Goal: Navigation & Orientation: Understand site structure

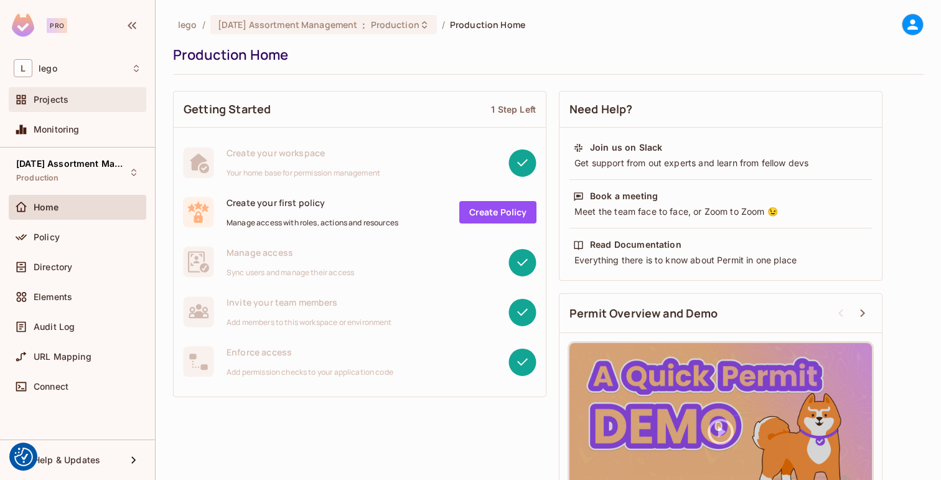
click at [80, 98] on div "Projects" at bounding box center [88, 100] width 108 height 10
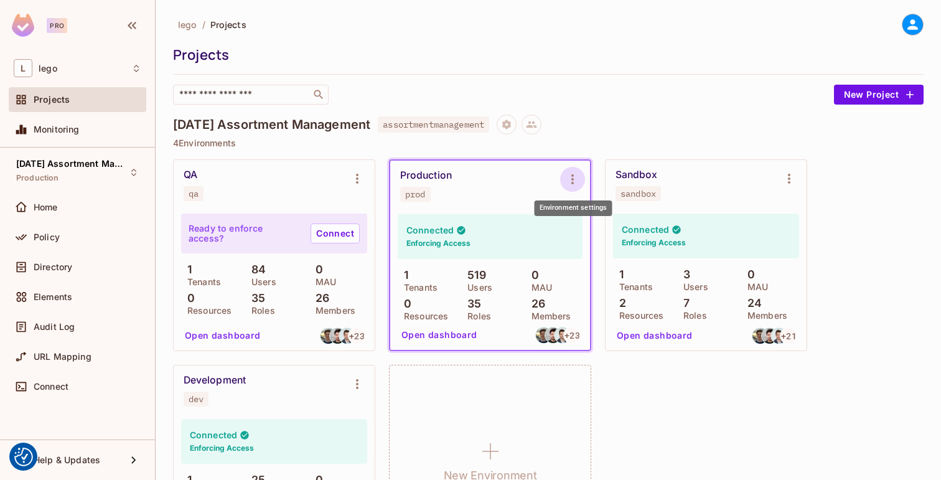
click at [573, 181] on icon "Environment settings" at bounding box center [572, 179] width 15 height 15
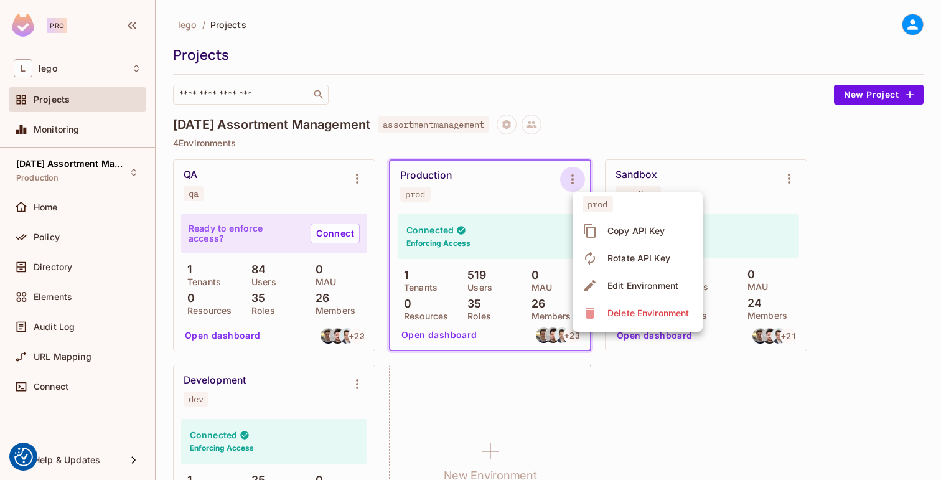
click at [647, 116] on div at bounding box center [470, 240] width 941 height 480
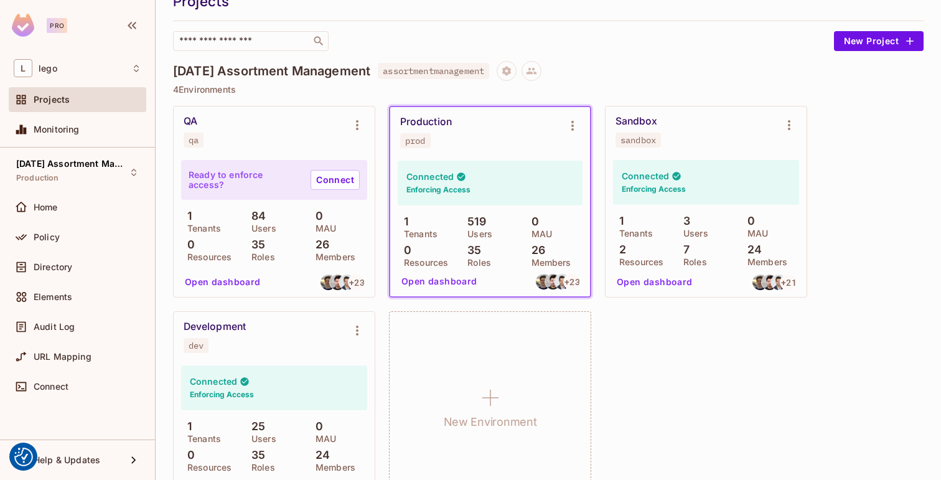
scroll to position [90, 0]
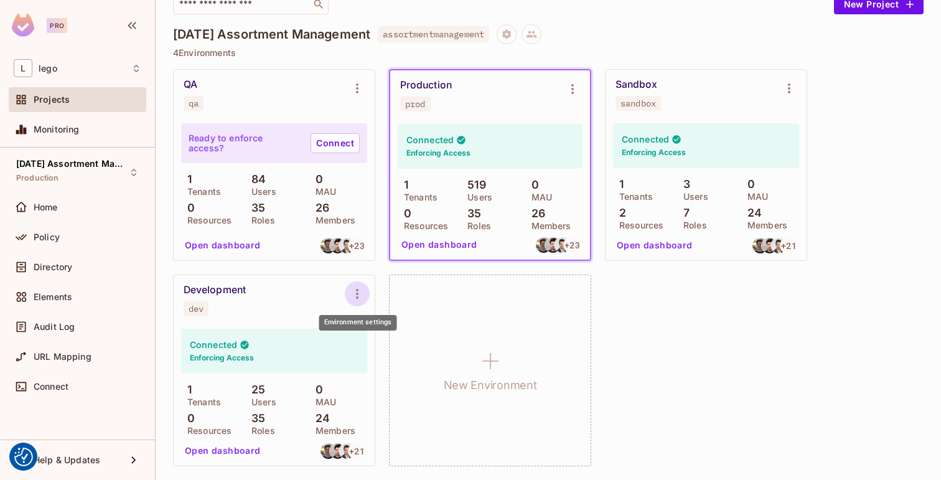
click at [358, 292] on icon "Environment settings" at bounding box center [357, 293] width 15 height 15
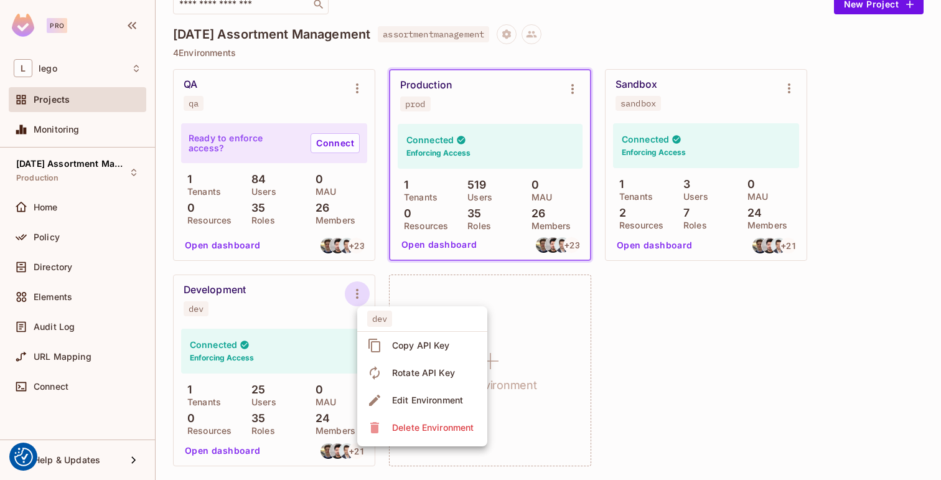
click at [358, 292] on div at bounding box center [470, 240] width 941 height 480
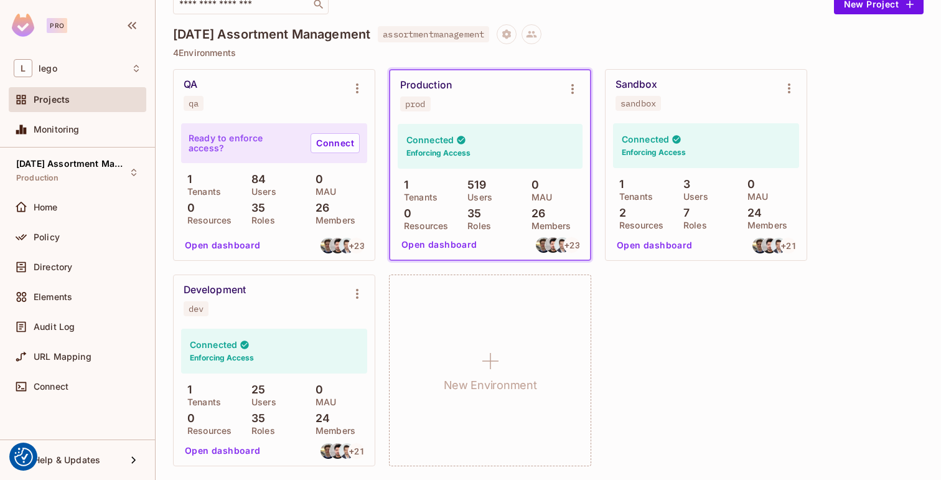
click at [259, 391] on p "25" at bounding box center [255, 389] width 20 height 12
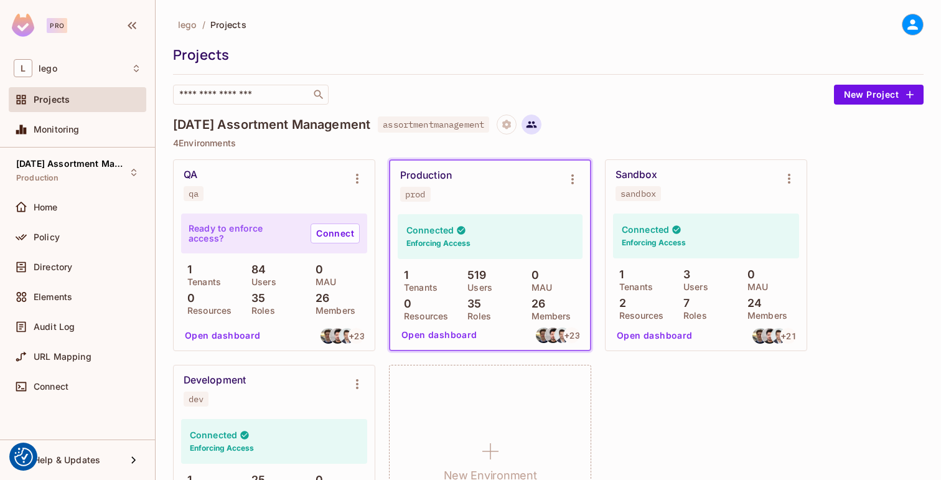
click at [537, 124] on icon at bounding box center [531, 124] width 11 height 11
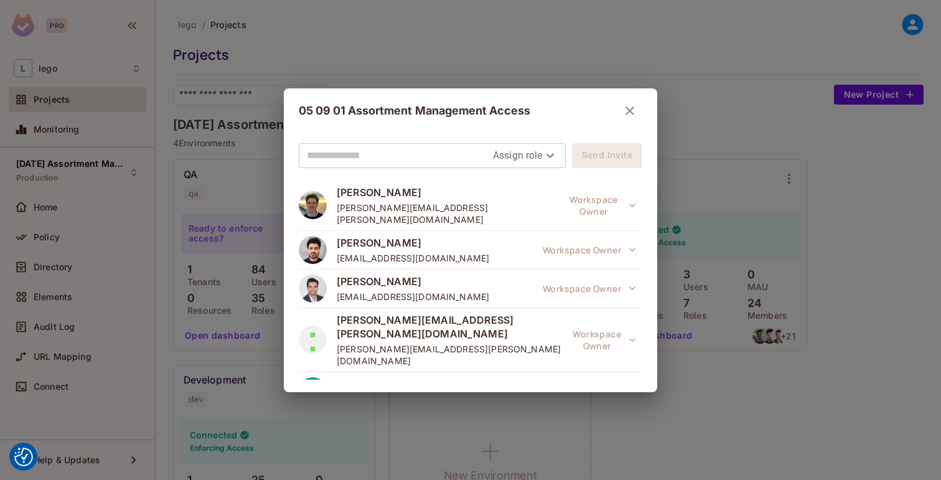
click at [427, 162] on input "text" at bounding box center [400, 156] width 186 height 20
type input "**********"
click at [502, 154] on body "We use cookies to enhance your browsing experience, serve personalized ads or c…" at bounding box center [470, 240] width 941 height 480
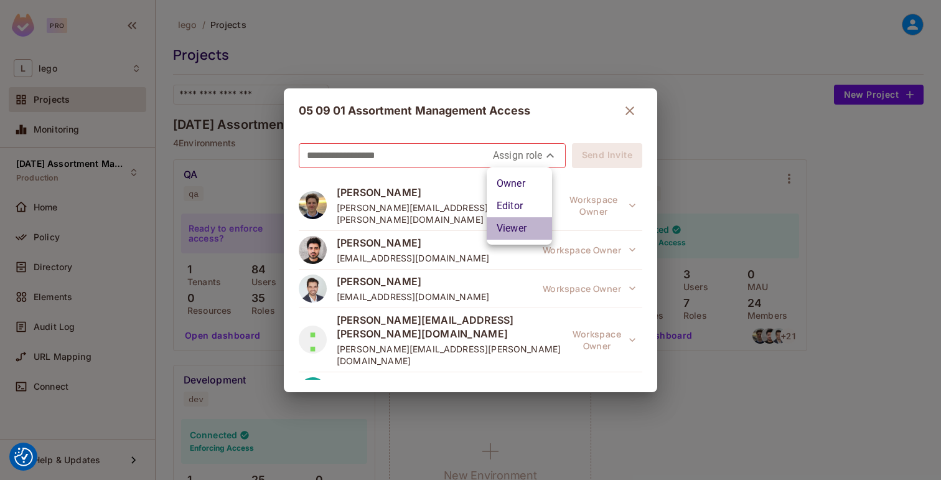
click at [521, 228] on li "Viewer" at bounding box center [519, 228] width 65 height 22
type input "****"
click at [428, 159] on input "**********" at bounding box center [410, 156] width 206 height 20
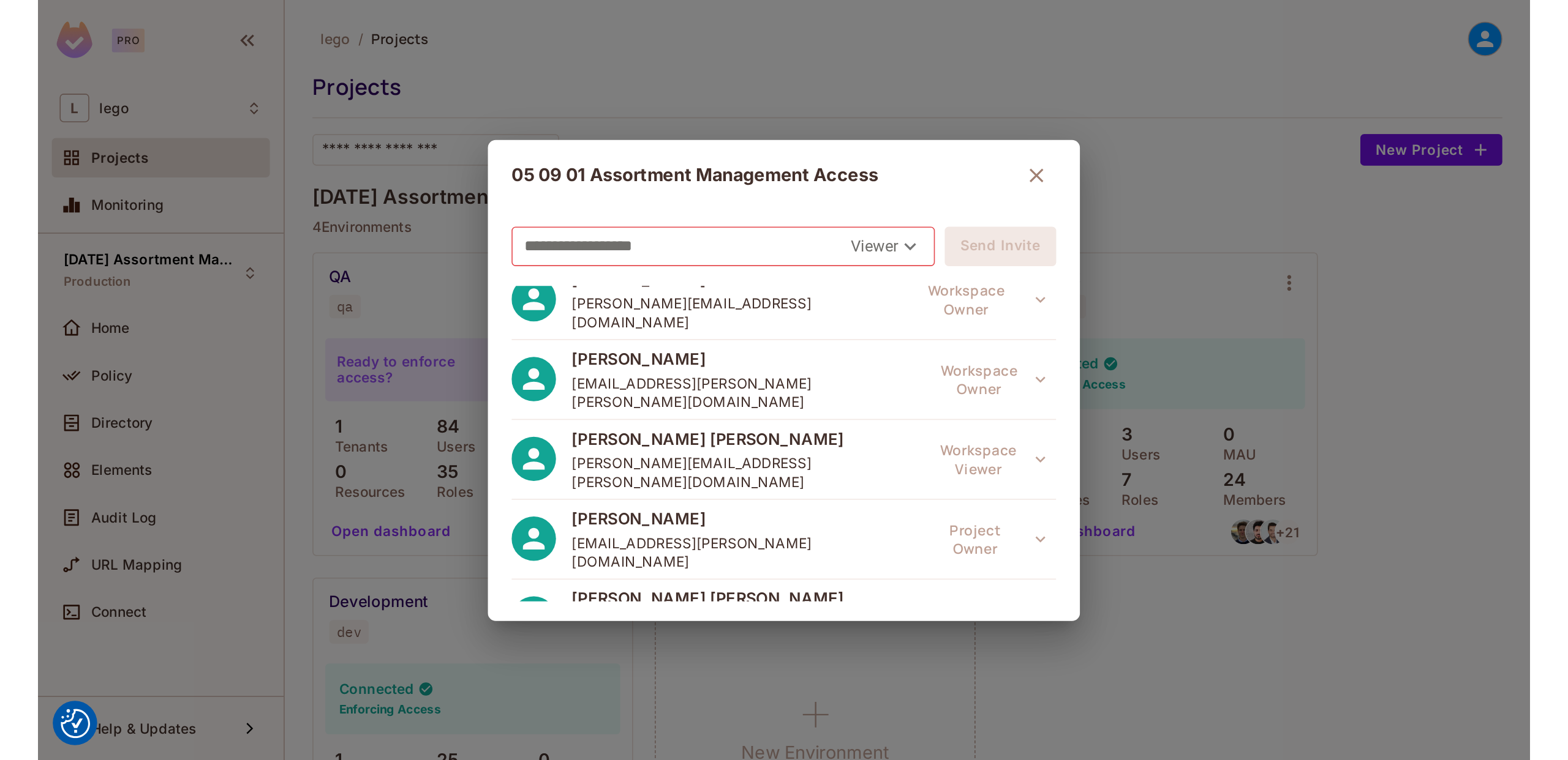
scroll to position [418, 0]
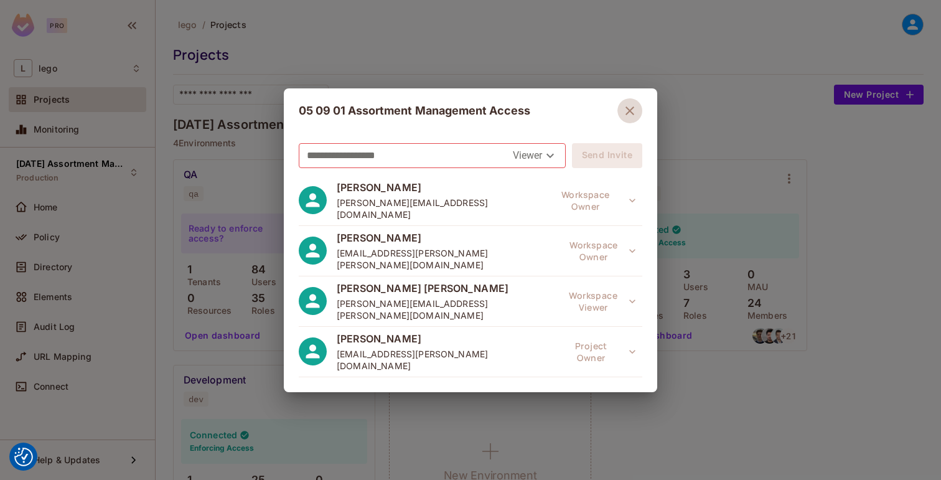
click at [624, 115] on icon "button" at bounding box center [630, 110] width 15 height 15
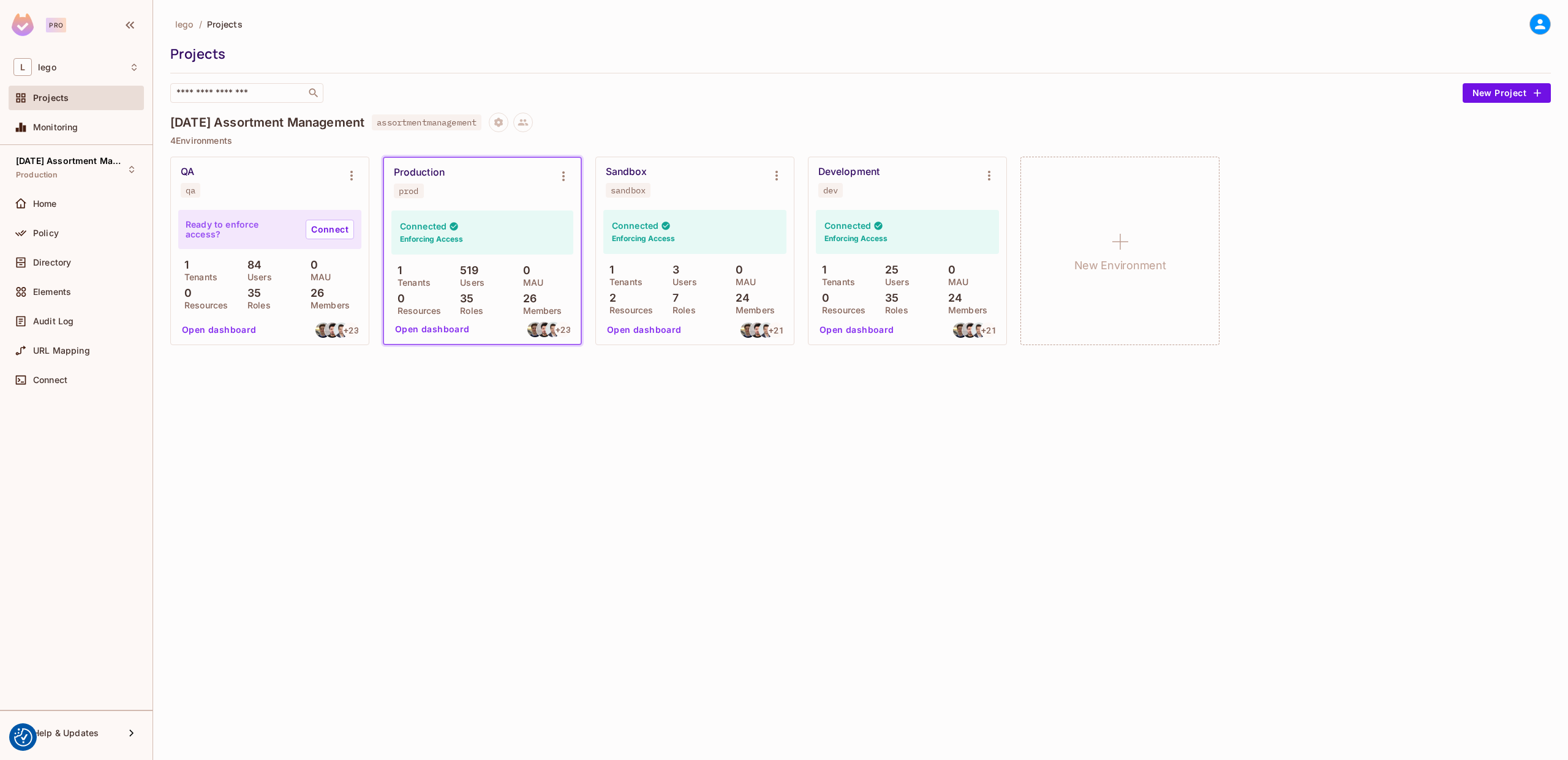
click at [926, 22] on div "lego / Projects" at bounding box center [860, 25] width 1380 height 22
click at [59, 253] on div "Directory" at bounding box center [77, 263] width 136 height 25
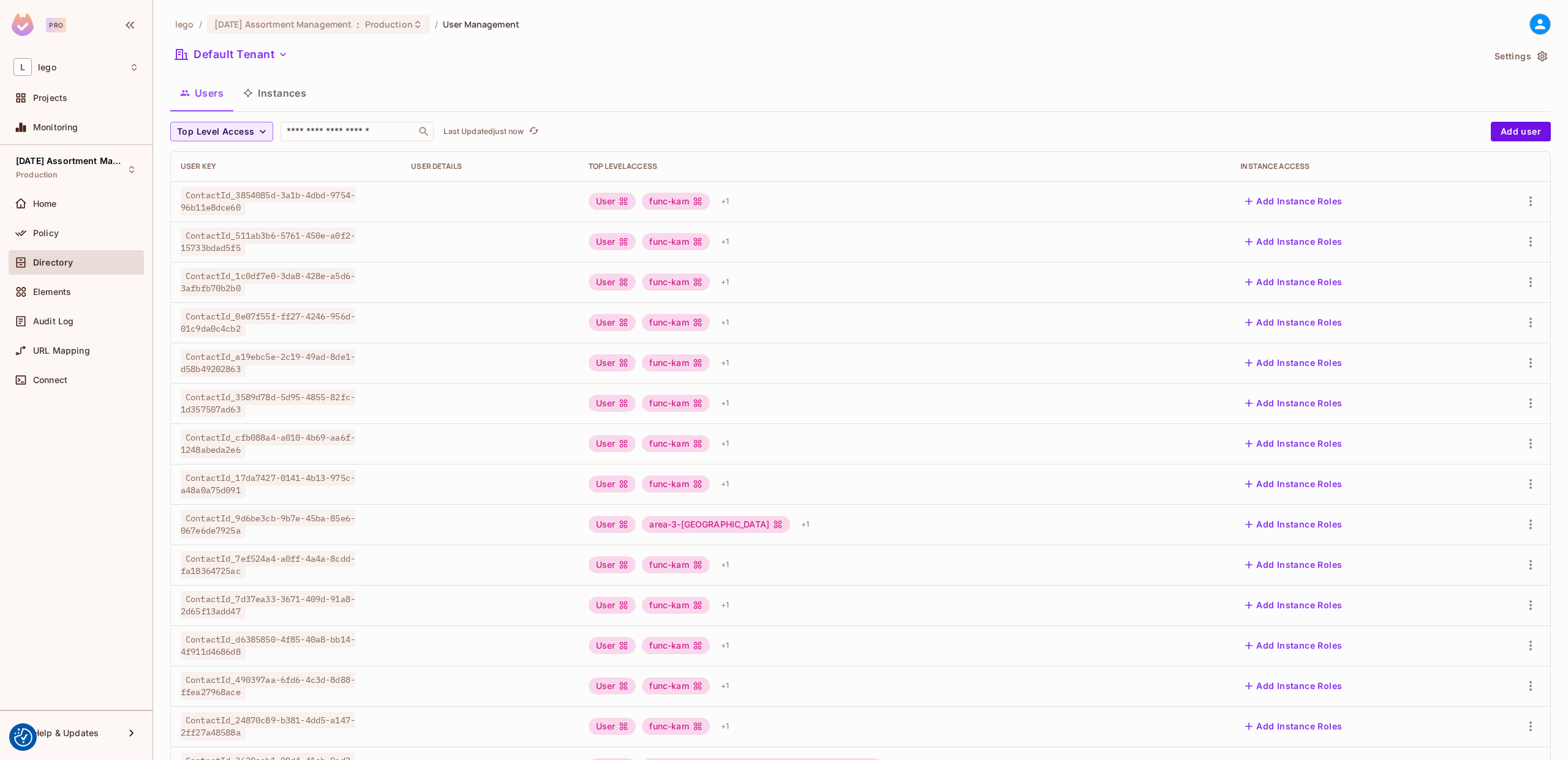
click at [633, 79] on div "Users Instances" at bounding box center [860, 92] width 1380 height 30
click at [598, 54] on div "Default Tenant" at bounding box center [826, 56] width 1313 height 24
click at [71, 97] on div "Projects" at bounding box center [87, 98] width 106 height 10
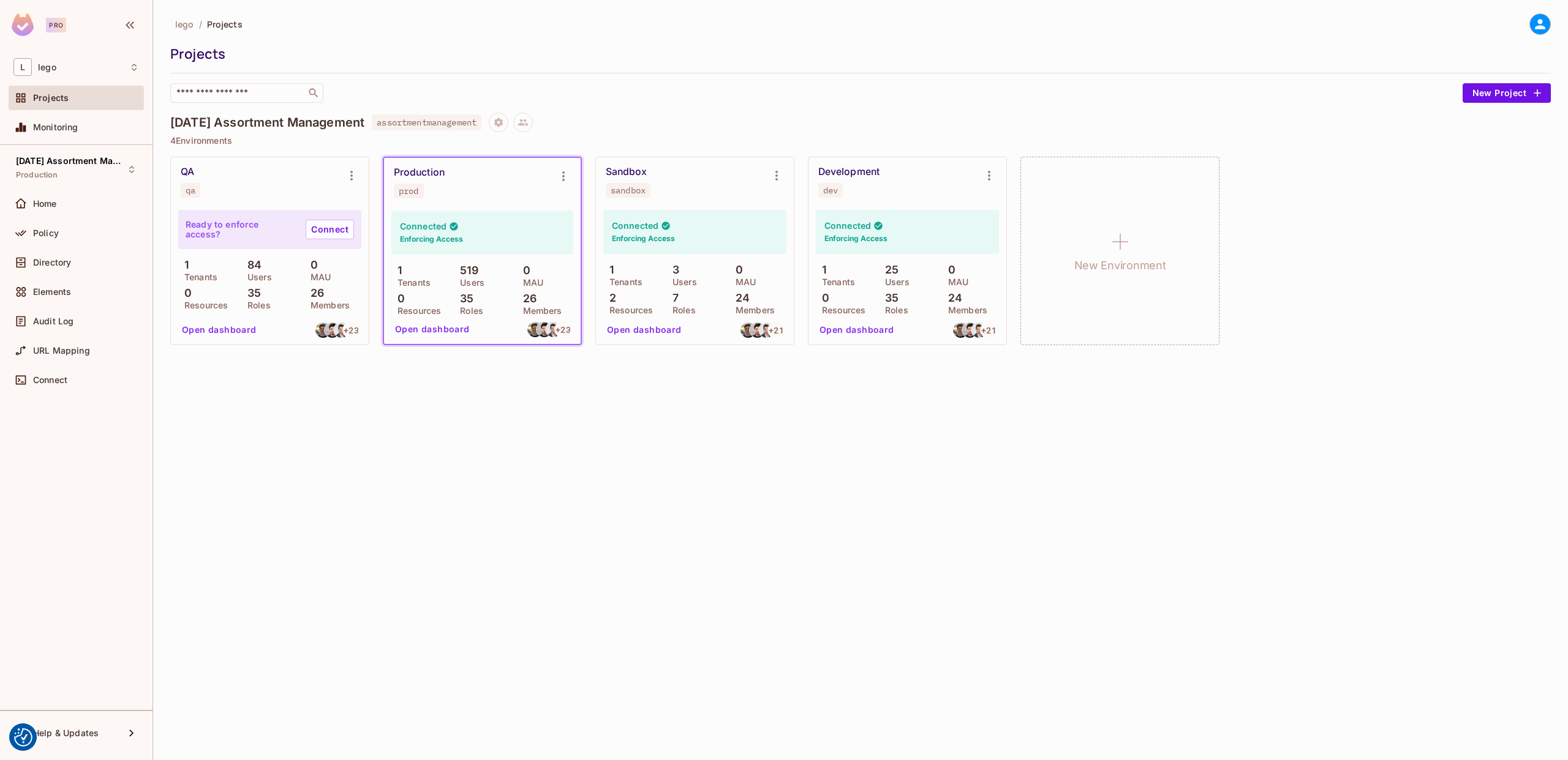
click at [926, 87] on div "​" at bounding box center [813, 93] width 1286 height 20
click at [926, 169] on icon "Environment settings" at bounding box center [989, 175] width 15 height 15
click at [809, 103] on div at bounding box center [784, 380] width 1568 height 760
click at [683, 106] on div "lego / Projects Projects ​ New Project [DATE] Assortment Management assortmentm…" at bounding box center [860, 186] width 1380 height 345
click at [684, 116] on div "[DATE] Assortment Management assortmentmanagement" at bounding box center [860, 123] width 1380 height 20
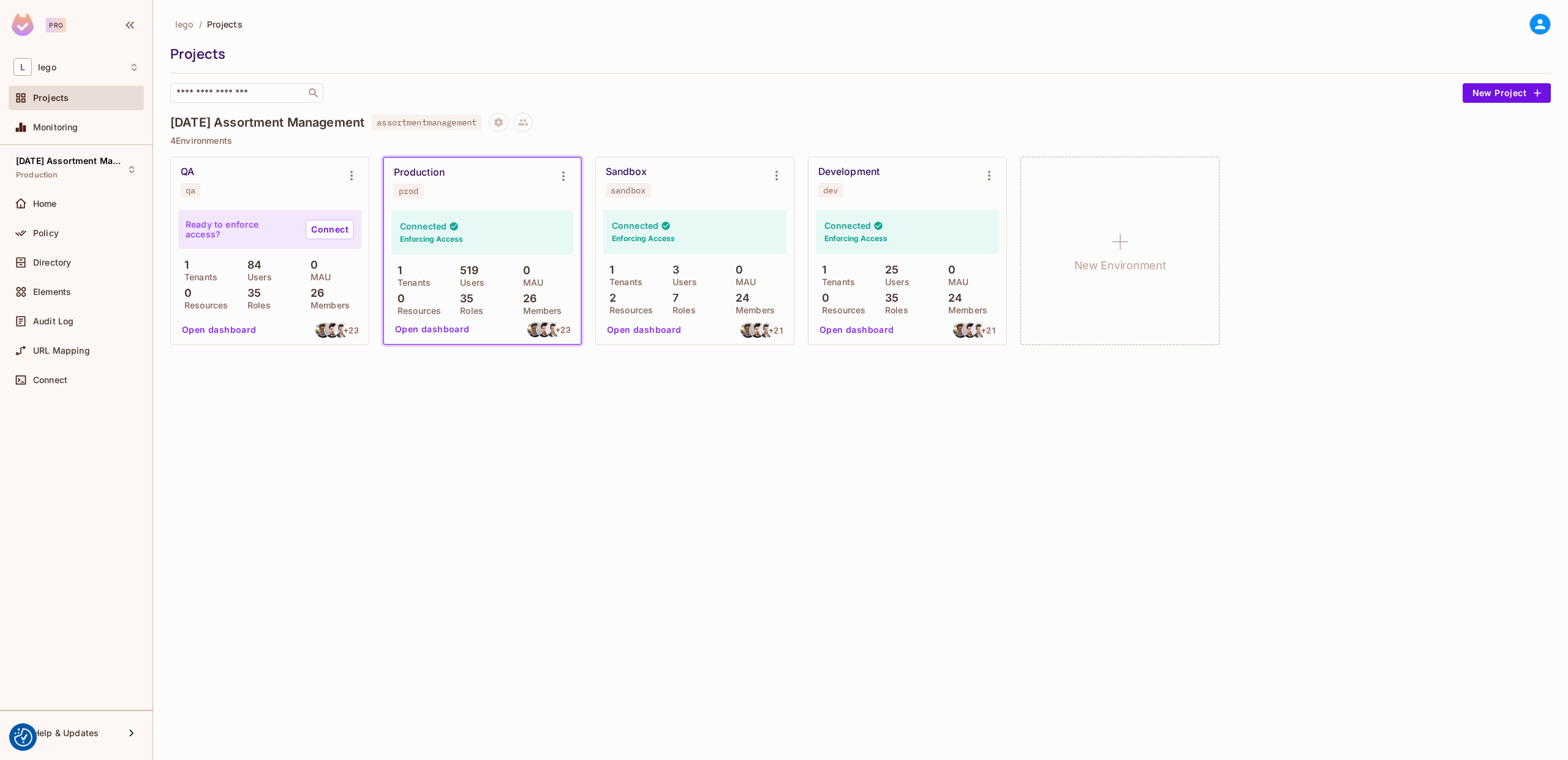
click at [666, 471] on div "lego / Projects Projects ​ New Project [DATE] Assortment Management assortmentm…" at bounding box center [861, 380] width 1415 height 760
click at [775, 80] on div "lego / Projects Projects ​ New Project" at bounding box center [860, 58] width 1380 height 89
click at [826, 39] on div "lego / Projects Projects ​ New Project" at bounding box center [860, 58] width 1380 height 89
